Goal: Task Accomplishment & Management: Use online tool/utility

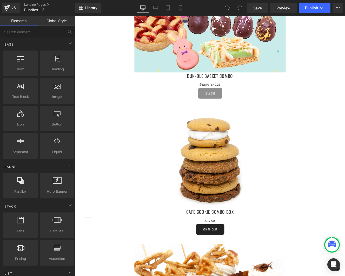
scroll to position [389, 0]
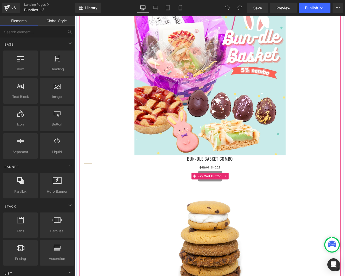
click at [345, 200] on div "Sold Out" at bounding box center [233, 202] width 294 height 12
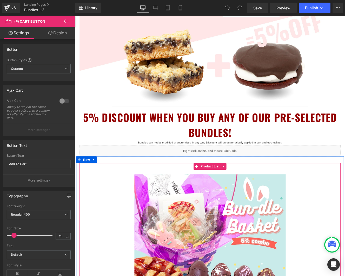
scroll to position [184, 0]
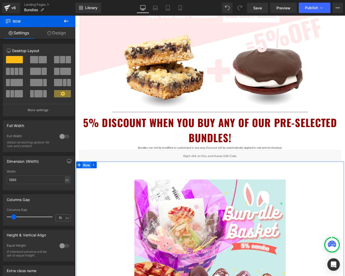
click at [90, 189] on span "Row" at bounding box center [88, 190] width 10 height 8
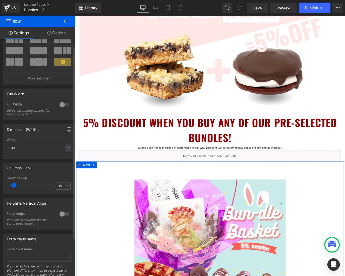
scroll to position [55, 0]
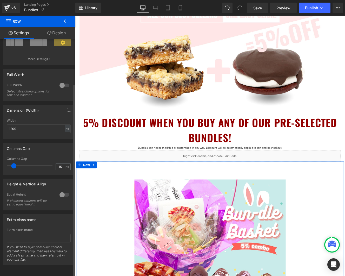
click at [61, 190] on div at bounding box center [64, 194] width 12 height 8
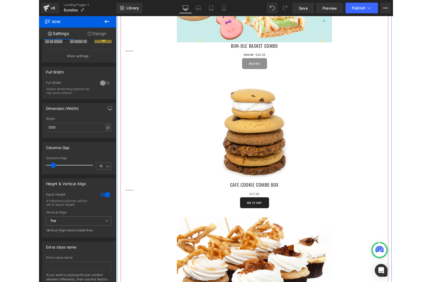
scroll to position [522, 0]
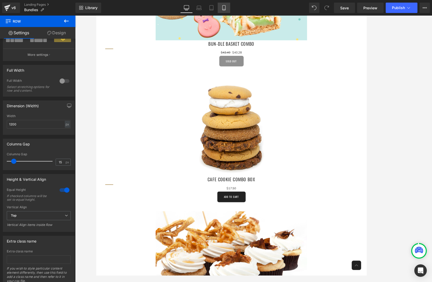
click at [223, 9] on icon at bounding box center [223, 7] width 5 height 5
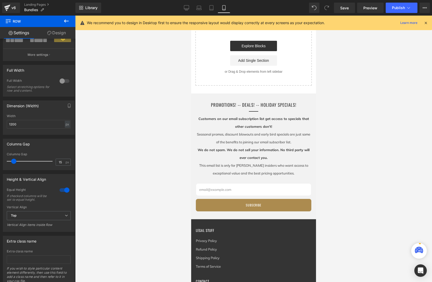
scroll to position [105, 0]
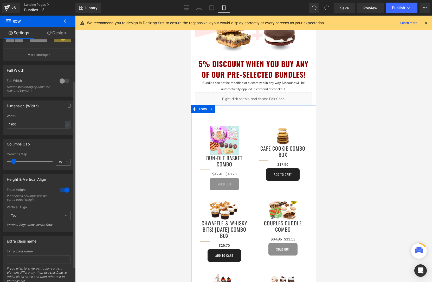
click at [65, 190] on div at bounding box center [64, 190] width 12 height 8
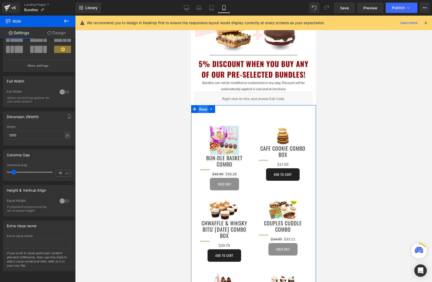
click at [203, 109] on span "Row" at bounding box center [203, 110] width 10 height 8
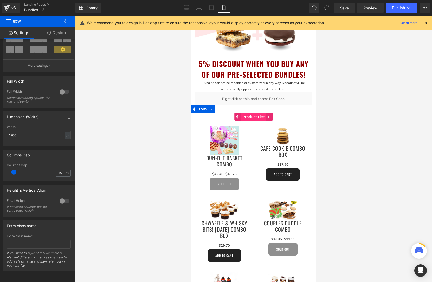
click at [257, 115] on span "Product List" at bounding box center [253, 117] width 25 height 8
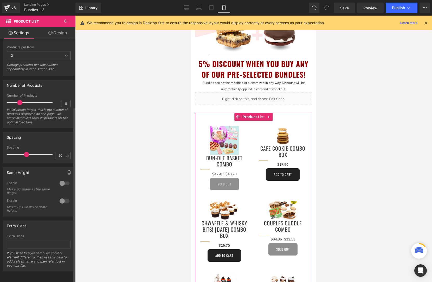
scroll to position [95, 0]
click at [60, 179] on div at bounding box center [64, 183] width 12 height 8
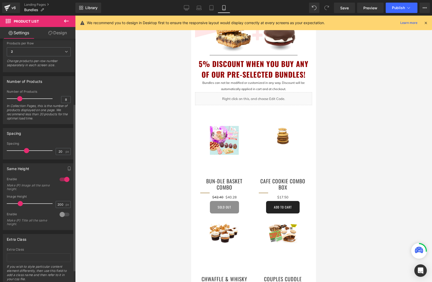
click at [63, 215] on div at bounding box center [64, 215] width 12 height 8
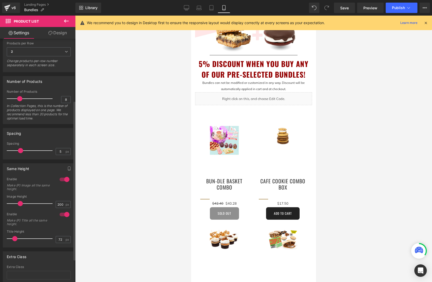
type input "4"
drag, startPoint x: 25, startPoint y: 151, endPoint x: 12, endPoint y: 151, distance: 13.3
click at [12, 151] on span at bounding box center [12, 150] width 5 height 5
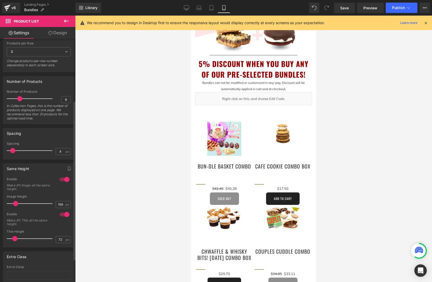
drag, startPoint x: 20, startPoint y: 204, endPoint x: 15, endPoint y: 204, distance: 4.2
click at [15, 204] on span at bounding box center [15, 203] width 5 height 5
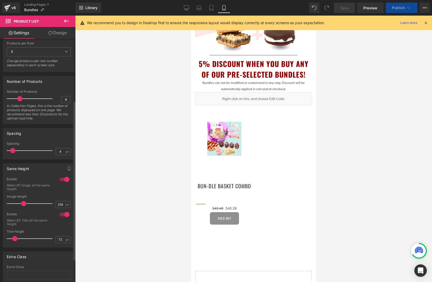
type input "230"
drag, startPoint x: 17, startPoint y: 204, endPoint x: 23, endPoint y: 205, distance: 6.8
click at [24, 205] on span at bounding box center [23, 203] width 5 height 5
type input "66"
click at [14, 239] on span at bounding box center [14, 238] width 5 height 5
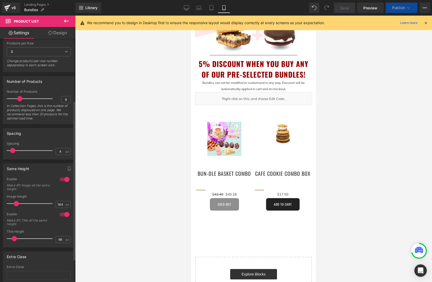
type input "157"
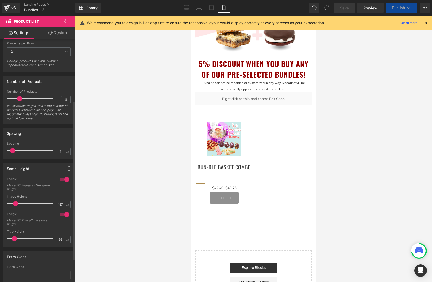
drag, startPoint x: 23, startPoint y: 203, endPoint x: 16, endPoint y: 203, distance: 7.6
click at [16, 203] on span at bounding box center [15, 203] width 5 height 5
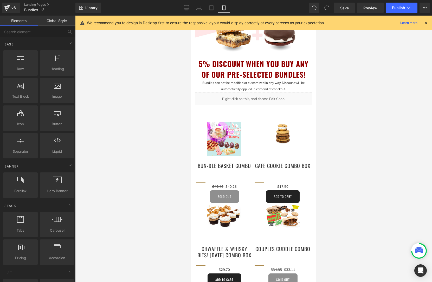
click at [344, 215] on div at bounding box center [253, 149] width 357 height 267
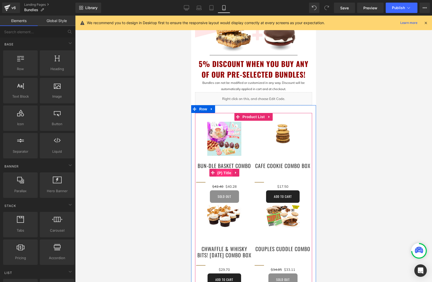
click at [229, 174] on span "(P) Title" at bounding box center [224, 173] width 17 height 8
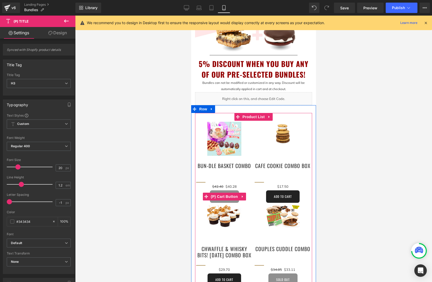
click at [242, 196] on icon at bounding box center [243, 197] width 4 height 4
click at [246, 197] on icon at bounding box center [246, 197] width 4 height 4
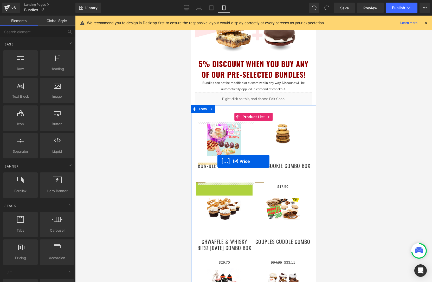
drag, startPoint x: 217, startPoint y: 187, endPoint x: 534, endPoint y: 184, distance: 316.4
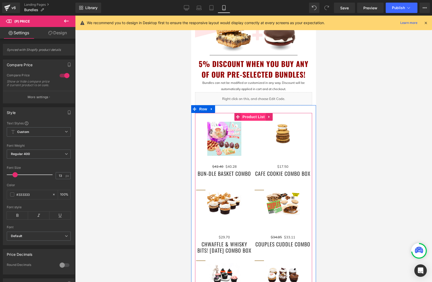
click at [254, 117] on span "Product List" at bounding box center [253, 117] width 25 height 8
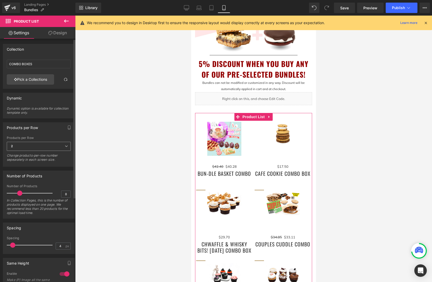
click at [65, 146] on icon at bounding box center [66, 146] width 3 height 3
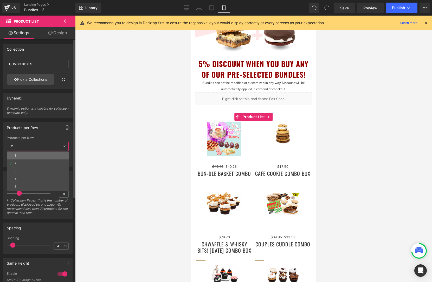
click at [32, 155] on li "1" at bounding box center [38, 156] width 62 height 8
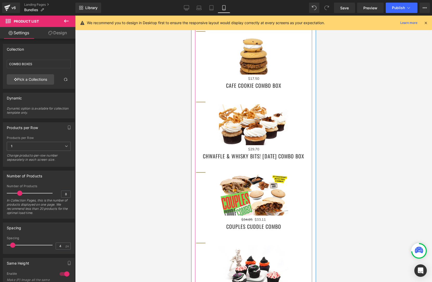
scroll to position [266, 0]
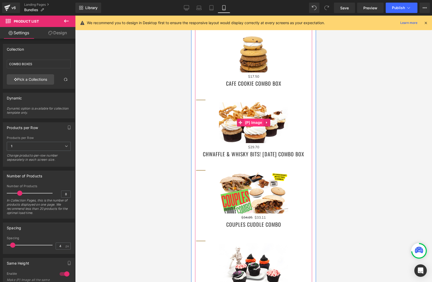
click at [256, 122] on span "(P) Image" at bounding box center [254, 123] width 20 height 8
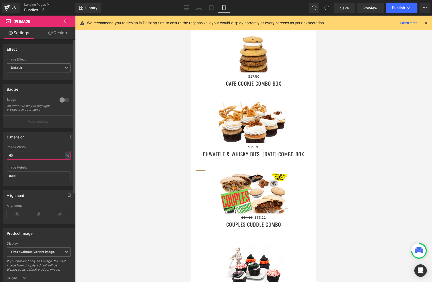
click at [18, 160] on input "60" at bounding box center [39, 155] width 64 height 9
type input "100"
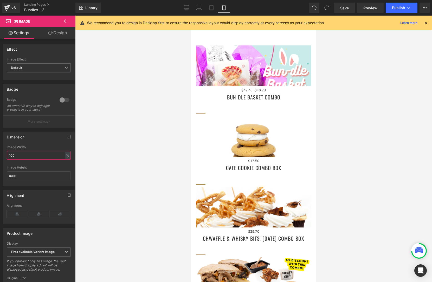
scroll to position [230, 0]
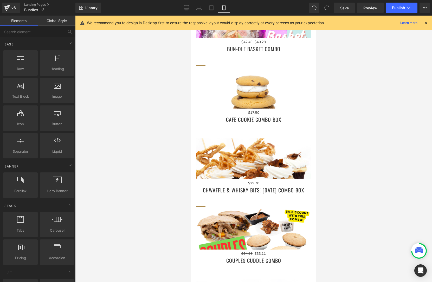
drag, startPoint x: 352, startPoint y: 93, endPoint x: 320, endPoint y: 78, distance: 34.9
click at [345, 93] on div at bounding box center [253, 149] width 357 height 267
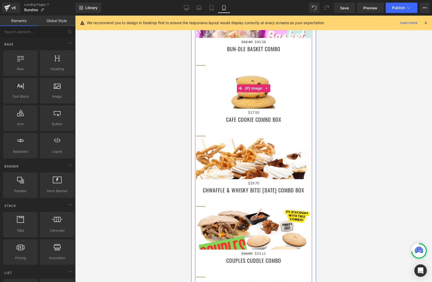
click at [308, 71] on img at bounding box center [253, 106] width 115 height 76
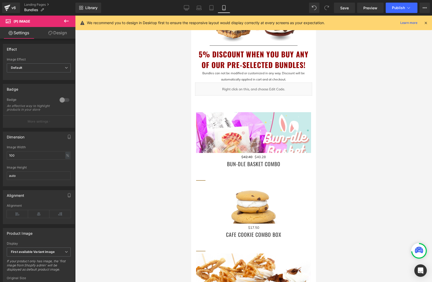
scroll to position [133, 0]
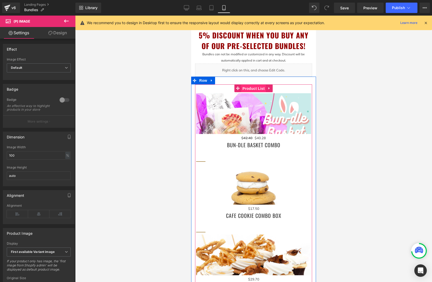
click at [256, 87] on span "Product List" at bounding box center [253, 89] width 25 height 8
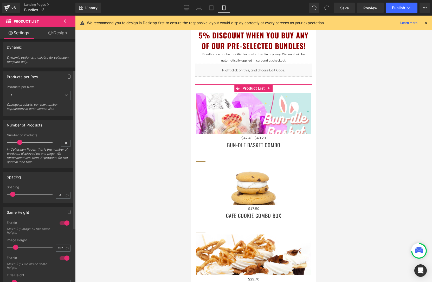
scroll to position [52, 0]
drag, startPoint x: 20, startPoint y: 141, endPoint x: 38, endPoint y: 142, distance: 18.2
click at [38, 142] on span at bounding box center [38, 141] width 5 height 5
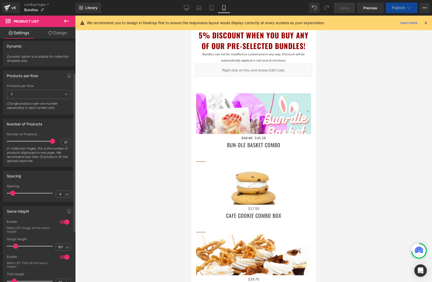
drag, startPoint x: 38, startPoint y: 142, endPoint x: 84, endPoint y: 183, distance: 61.9
click at [69, 142] on div "21 Number of Products 21 In Collection Pages, this is the number of products di…" at bounding box center [38, 150] width 71 height 34
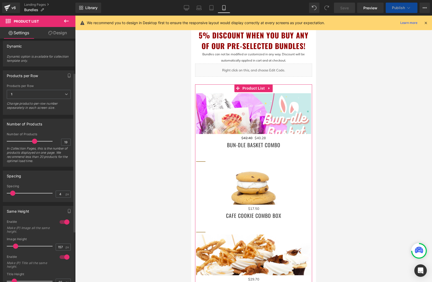
type input "18"
drag, startPoint x: 46, startPoint y: 140, endPoint x: 42, endPoint y: 148, distance: 9.4
click at [32, 141] on span at bounding box center [34, 141] width 5 height 5
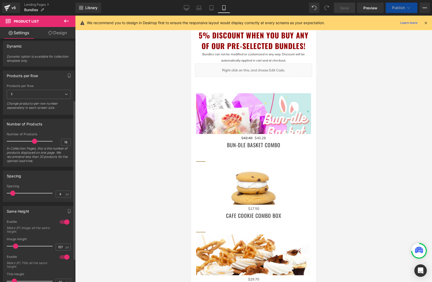
scroll to position [94, 0]
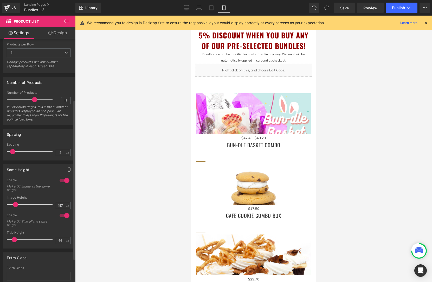
click at [65, 216] on div at bounding box center [64, 216] width 12 height 8
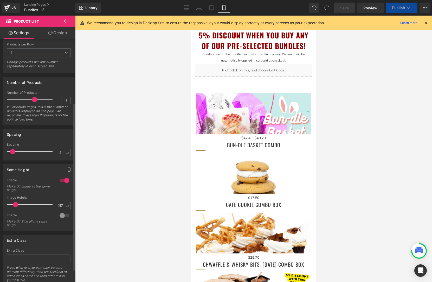
click at [61, 216] on div at bounding box center [64, 216] width 12 height 8
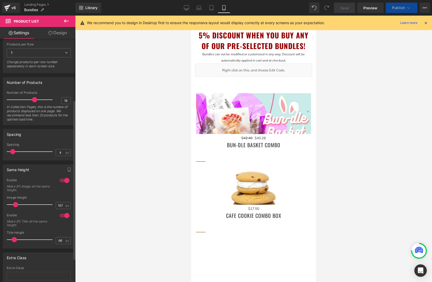
click at [64, 180] on div at bounding box center [64, 181] width 12 height 8
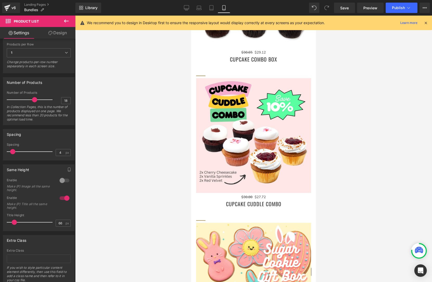
scroll to position [963, 0]
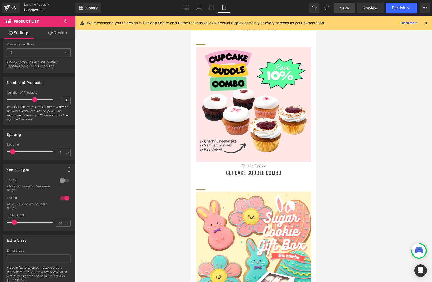
click at [345, 9] on span "Save" at bounding box center [344, 7] width 9 height 5
click at [345, 7] on span "Publish" at bounding box center [398, 8] width 13 height 4
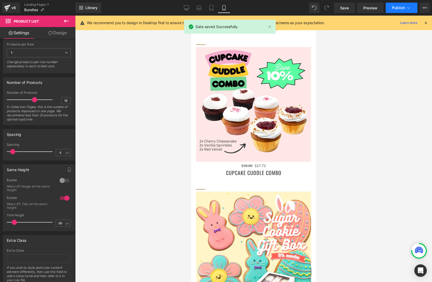
click at [345, 7] on icon at bounding box center [408, 7] width 5 height 5
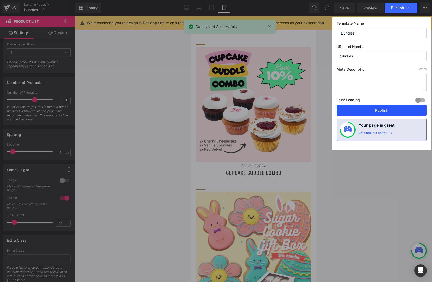
click at [345, 109] on button "Publish" at bounding box center [381, 110] width 90 height 10
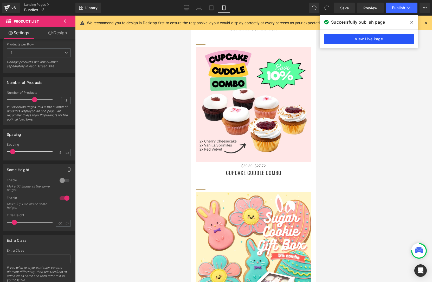
click at [345, 40] on link "View Live Page" at bounding box center [369, 39] width 90 height 10
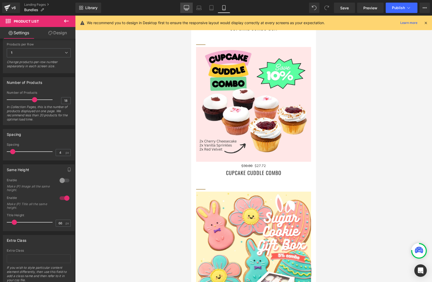
click at [187, 9] on icon at bounding box center [186, 7] width 5 height 5
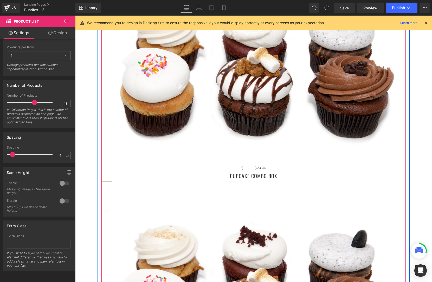
scroll to position [1625, 0]
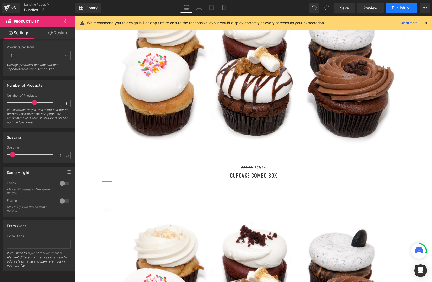
click at [345, 8] on span "Publish" at bounding box center [398, 8] width 13 height 4
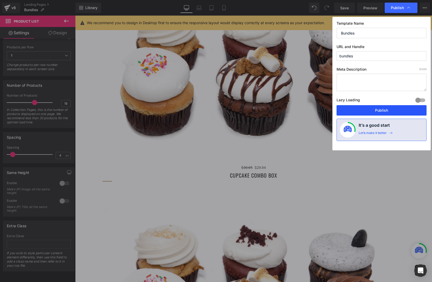
drag, startPoint x: 389, startPoint y: 109, endPoint x: 314, endPoint y: 93, distance: 76.5
click at [345, 109] on button "Publish" at bounding box center [381, 110] width 90 height 10
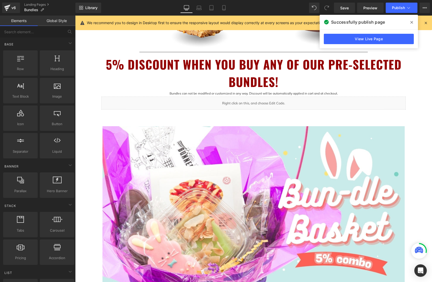
scroll to position [254, 0]
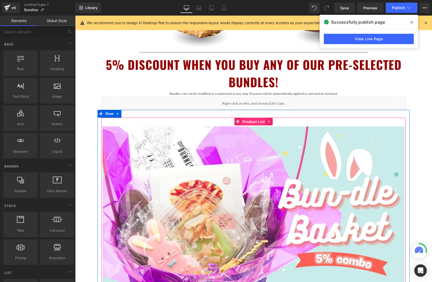
click at [256, 120] on span "Product List" at bounding box center [253, 122] width 25 height 8
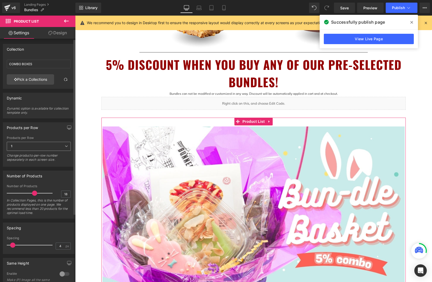
click at [65, 146] on icon at bounding box center [66, 146] width 3 height 3
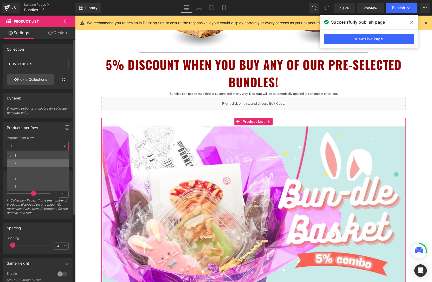
click at [34, 160] on li "2" at bounding box center [38, 164] width 62 height 8
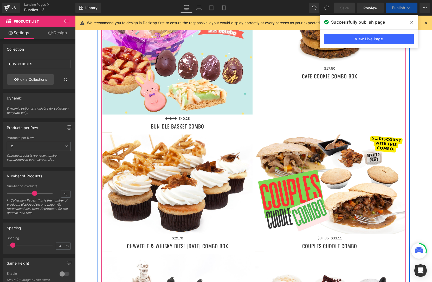
scroll to position [427, 0]
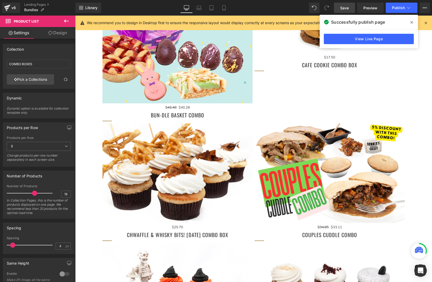
click at [345, 9] on span "Save" at bounding box center [344, 7] width 9 height 5
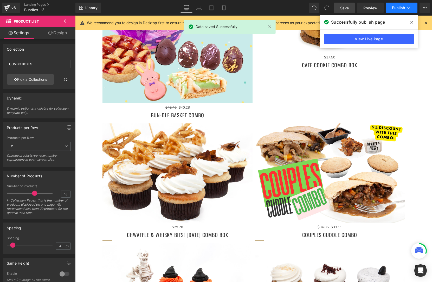
click at [345, 9] on span "Publish" at bounding box center [398, 8] width 13 height 4
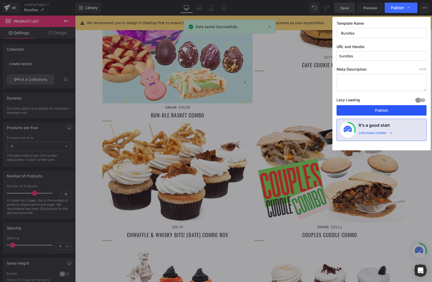
click at [345, 112] on button "Publish" at bounding box center [381, 110] width 90 height 10
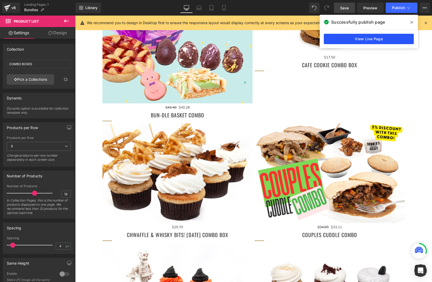
click at [345, 38] on link "View Live Page" at bounding box center [369, 39] width 90 height 10
